Goal: Find specific page/section: Find specific page/section

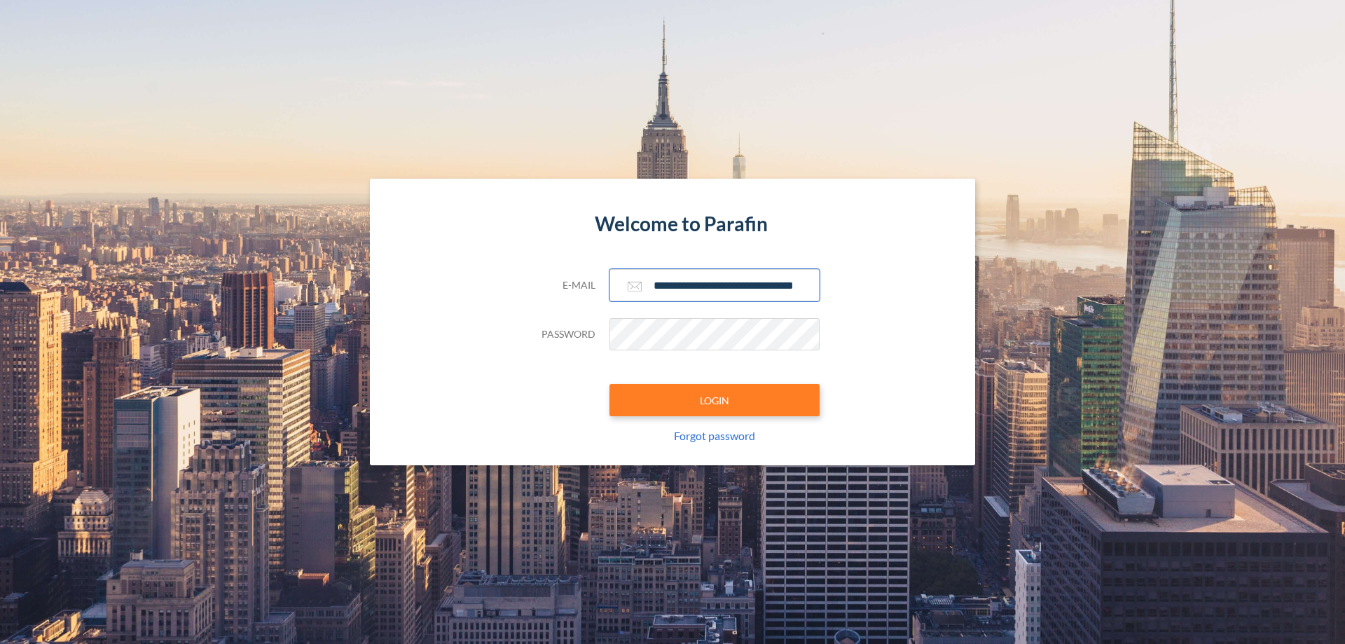
scroll to position [0, 22]
type input "**********"
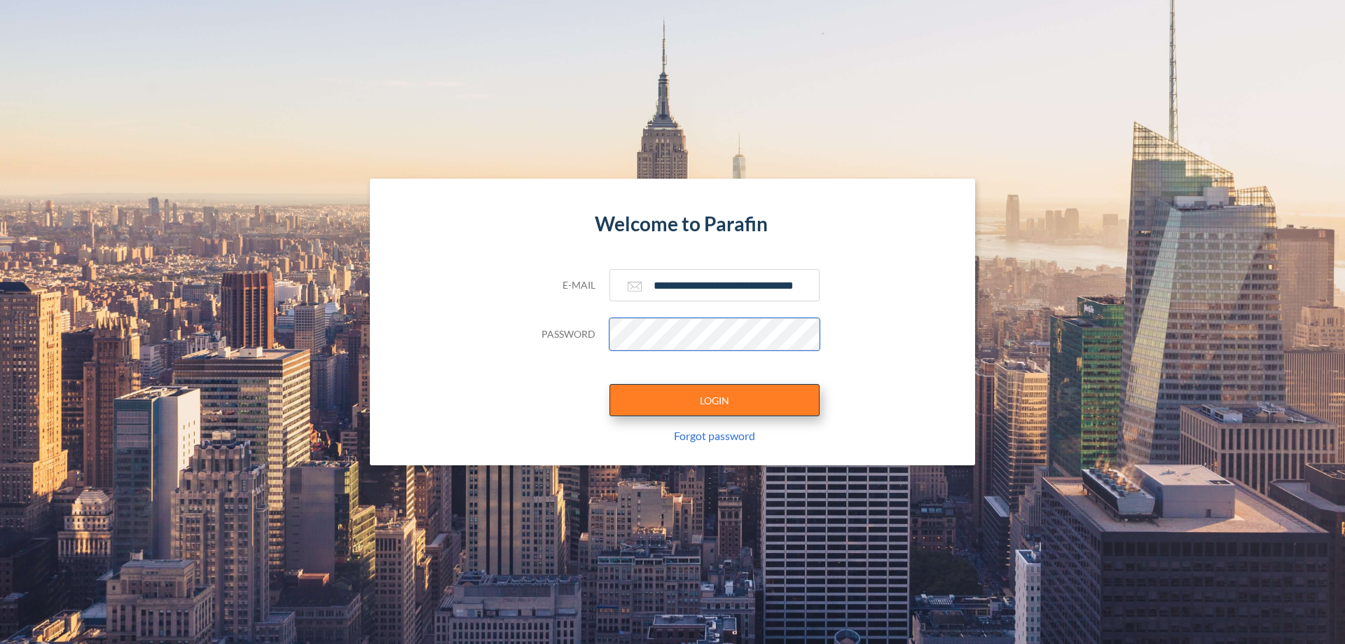
scroll to position [0, 0]
click at [714, 400] on button "LOGIN" at bounding box center [714, 400] width 210 height 32
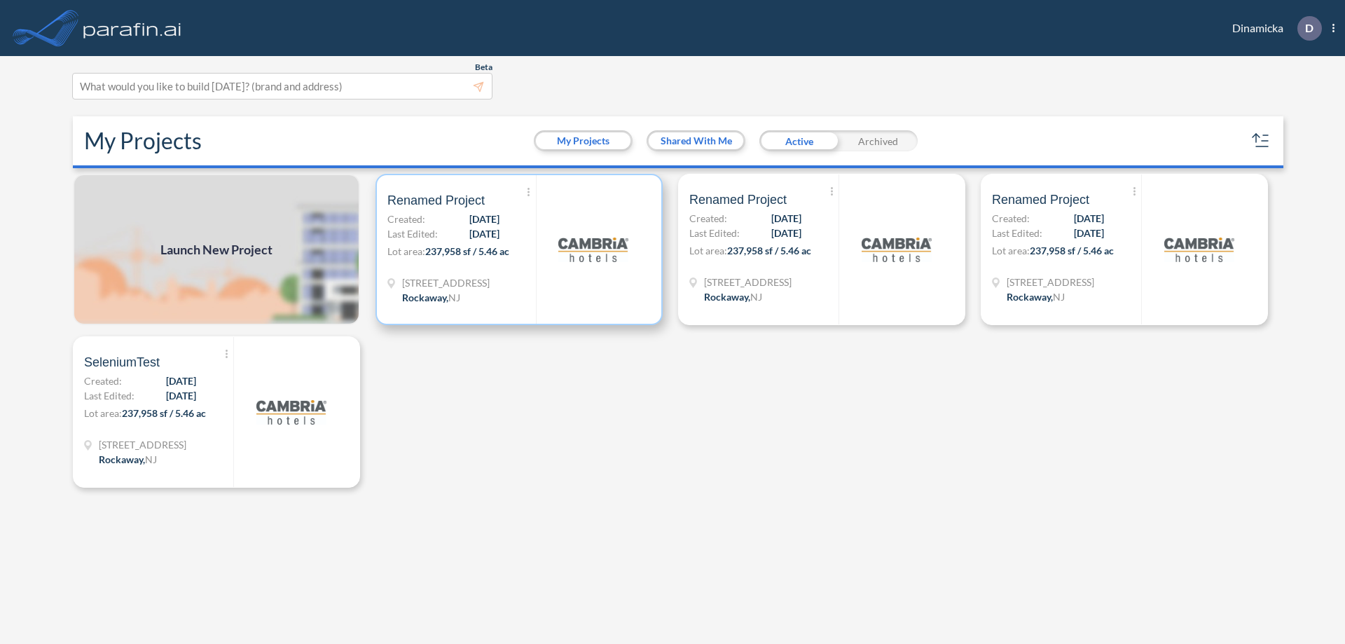
scroll to position [4, 0]
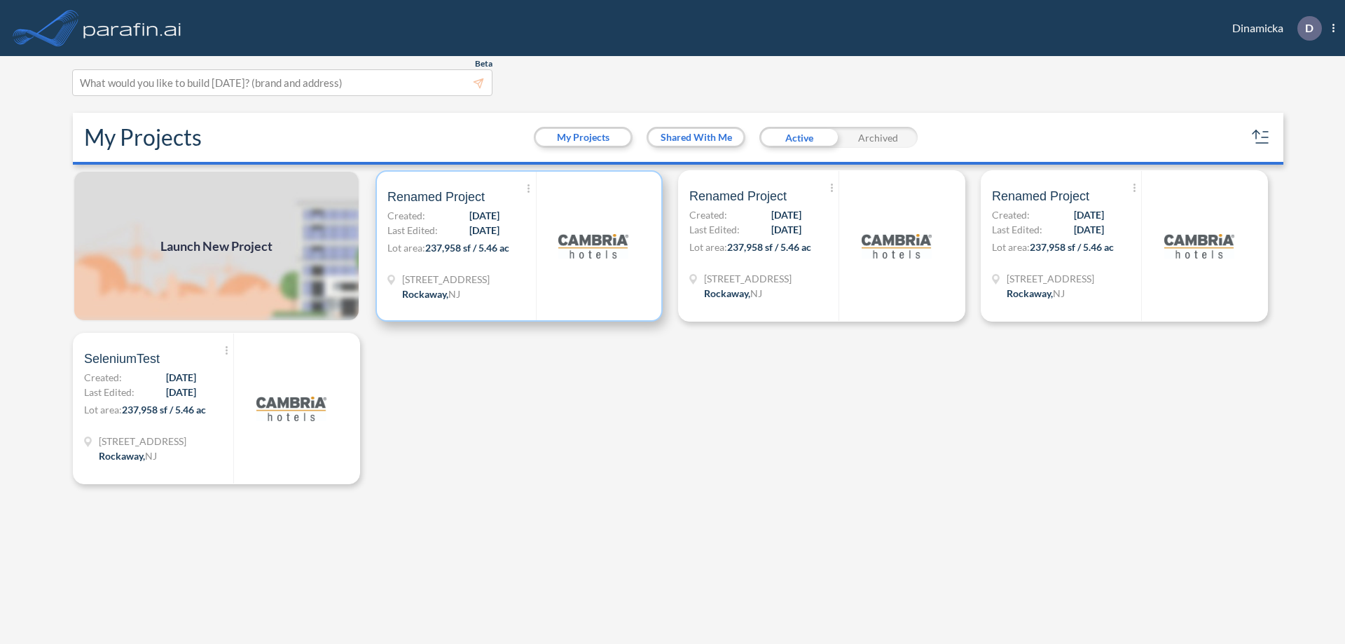
click at [519, 246] on p "Lot area: 237,958 sf / 5.46 ac" at bounding box center [461, 250] width 148 height 20
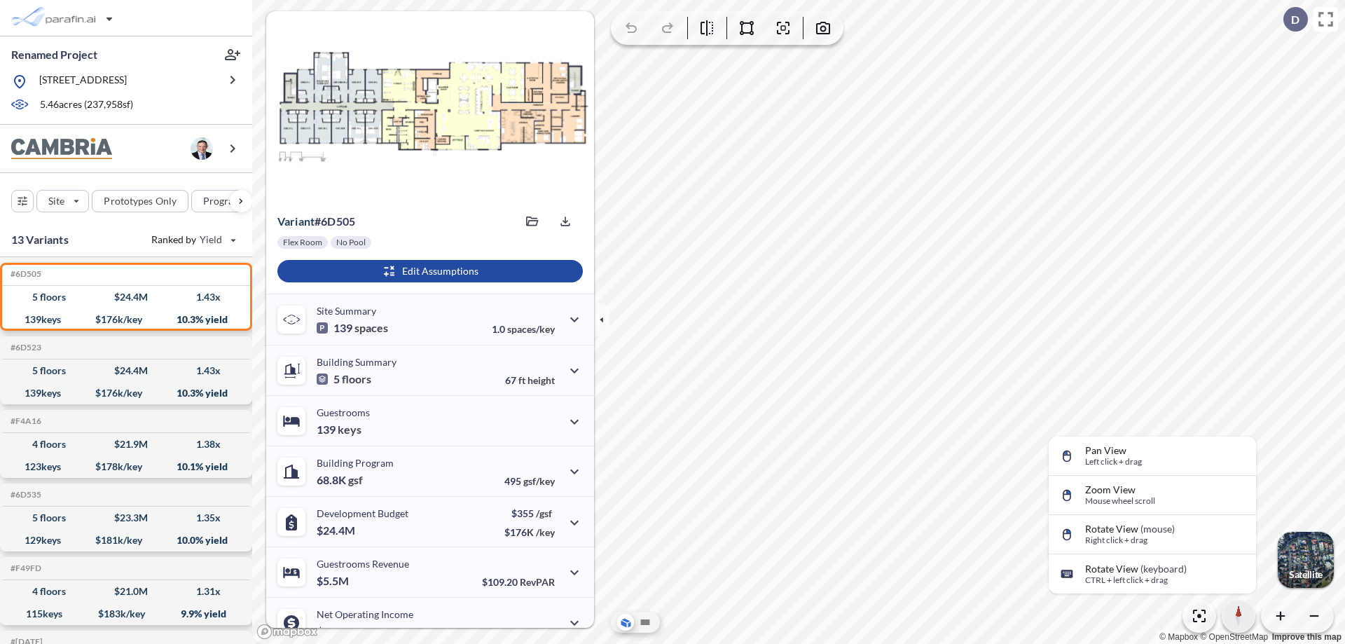
click at [1238, 616] on icon "button" at bounding box center [1239, 611] width 6 height 12
